Goal: Task Accomplishment & Management: Complete application form

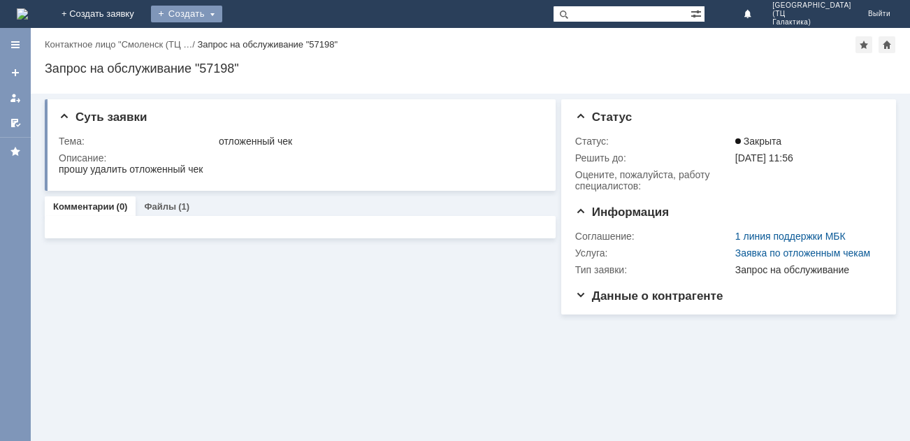
click at [222, 15] on div "Создать" at bounding box center [186, 14] width 71 height 17
click at [260, 38] on link "Заявка" at bounding box center [207, 42] width 106 height 17
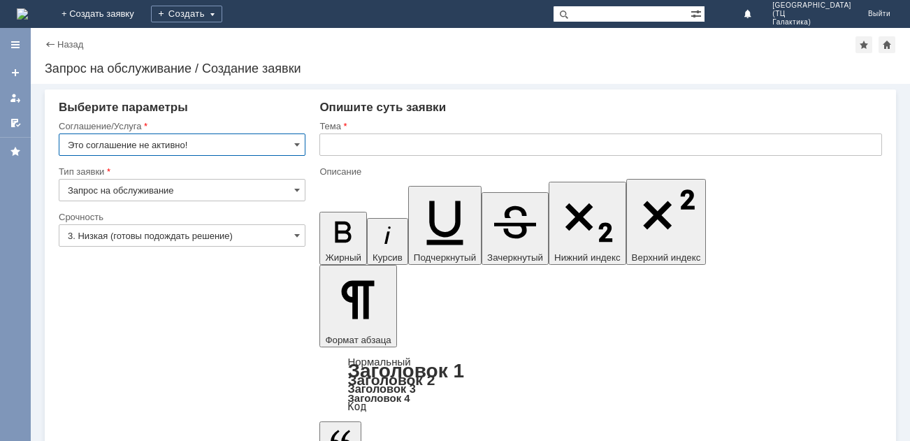
click at [284, 140] on input "Это соглашение не активно!" at bounding box center [182, 144] width 247 height 22
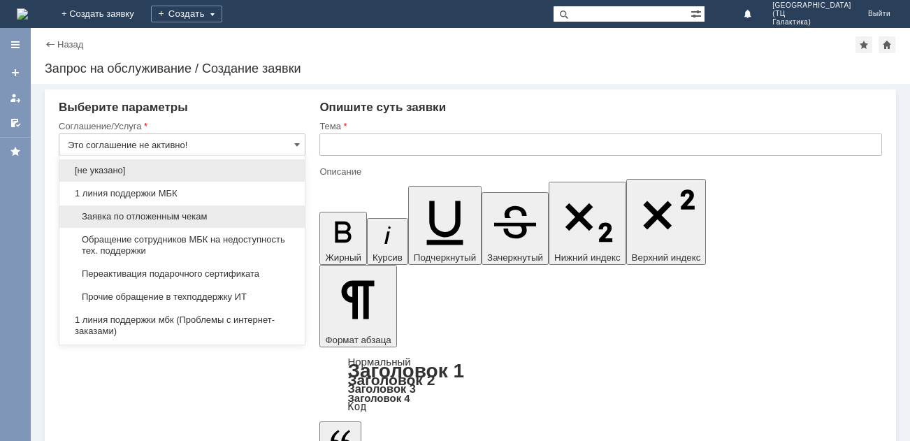
click at [151, 217] on span "Заявка по отложенным чекам" at bounding box center [182, 216] width 228 height 11
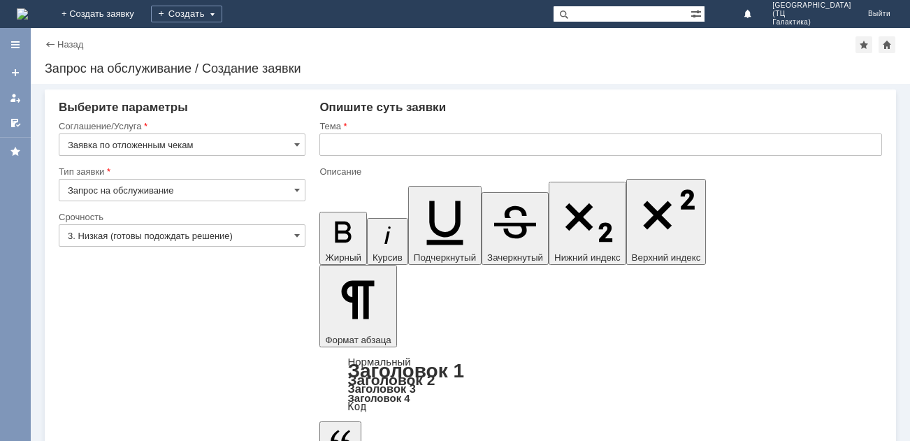
type input "Заявка по отложенным чекам"
click at [393, 147] on input "text" at bounding box center [600, 144] width 562 height 22
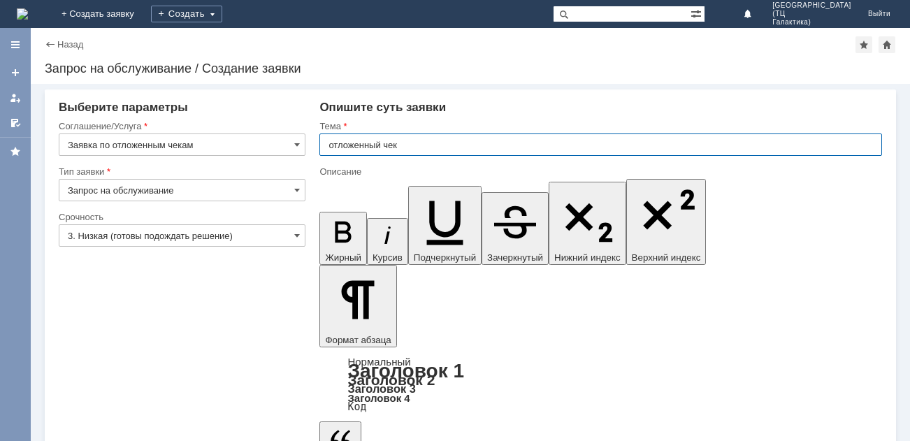
type input "отложенный чек"
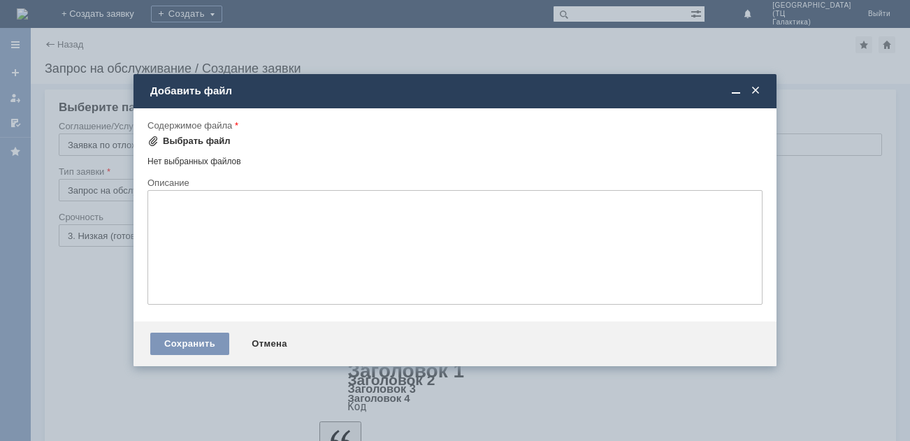
click at [181, 141] on div "Выбрать файл" at bounding box center [197, 141] width 68 height 11
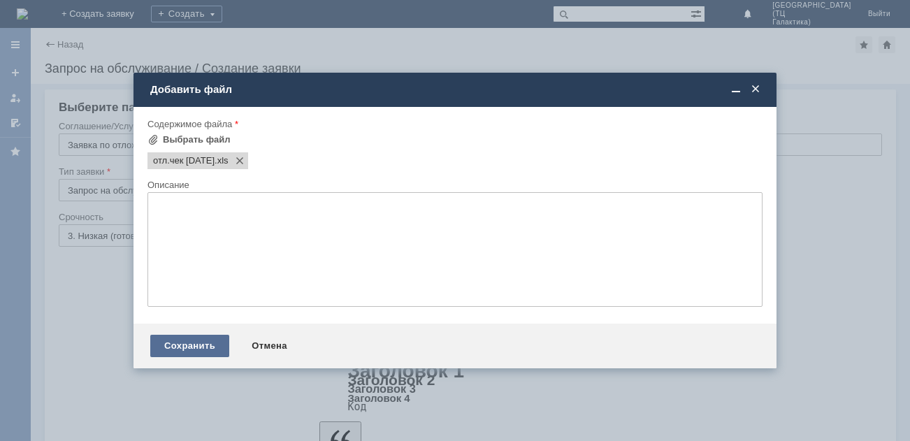
click at [177, 351] on div "Сохранить" at bounding box center [189, 346] width 79 height 22
